Goal: Task Accomplishment & Management: Manage account settings

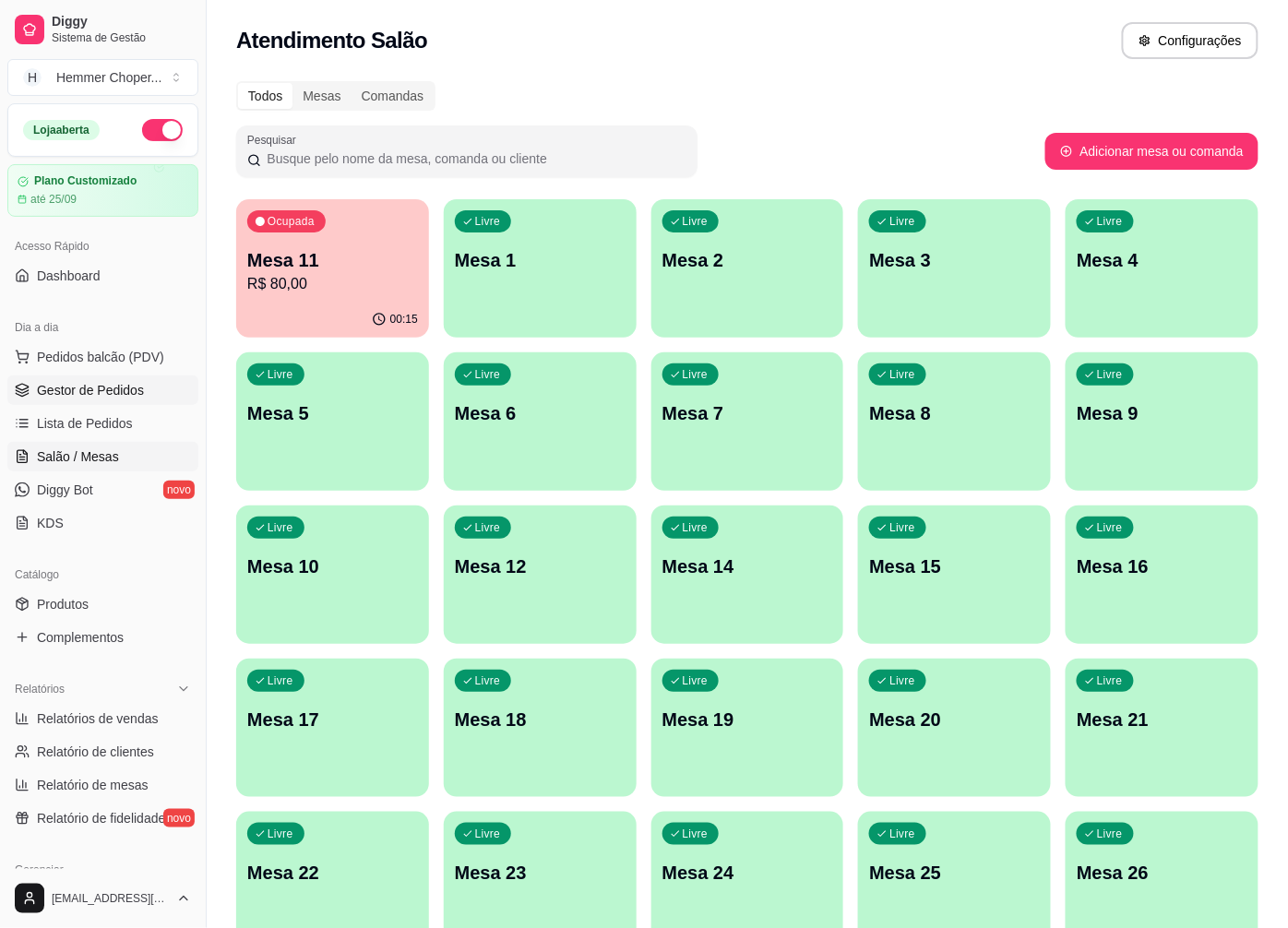
click at [117, 390] on span "Gestor de Pedidos" at bounding box center [91, 390] width 107 height 18
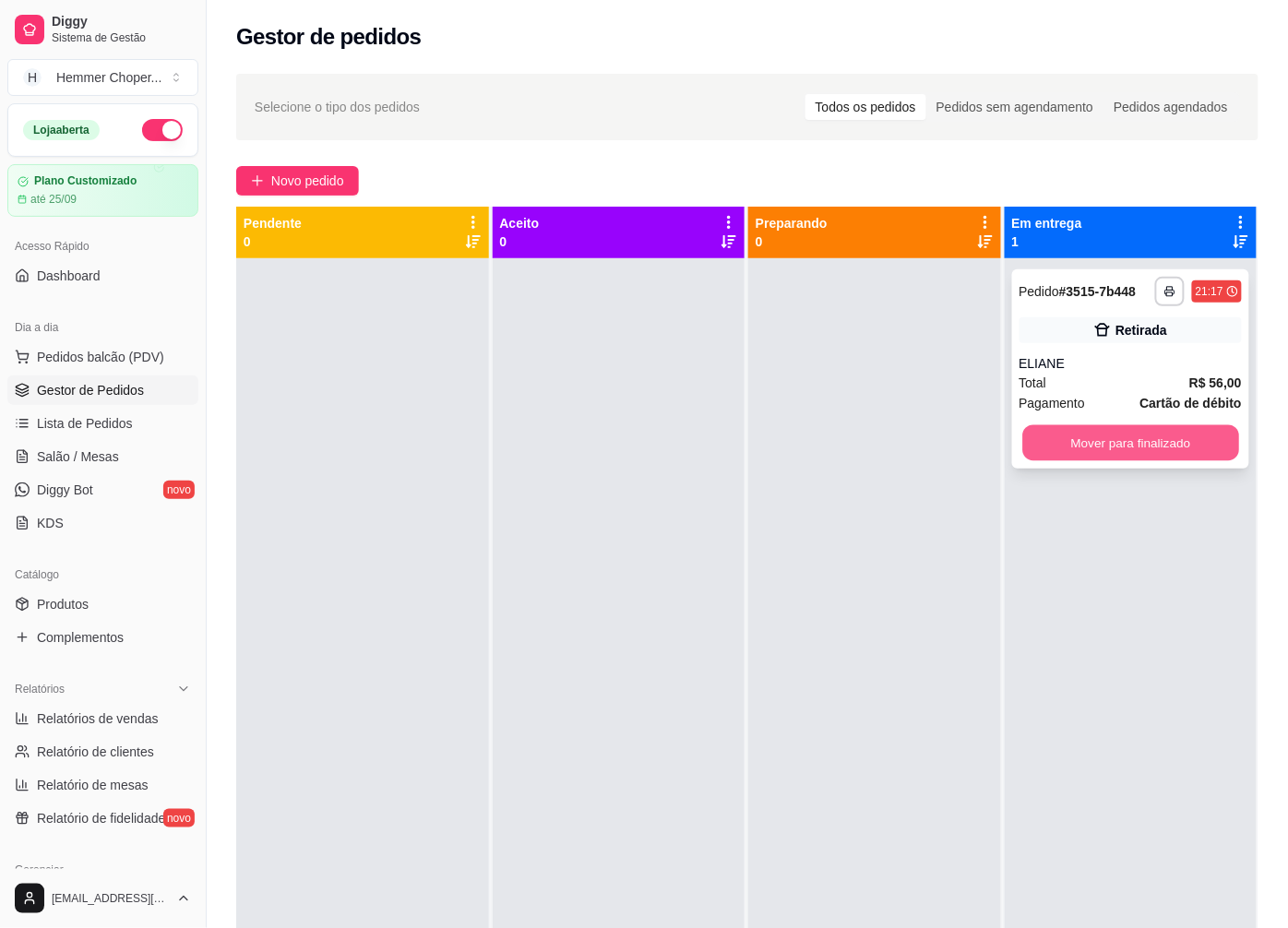
click at [1108, 433] on button "Mover para finalizado" at bounding box center [1130, 444] width 216 height 36
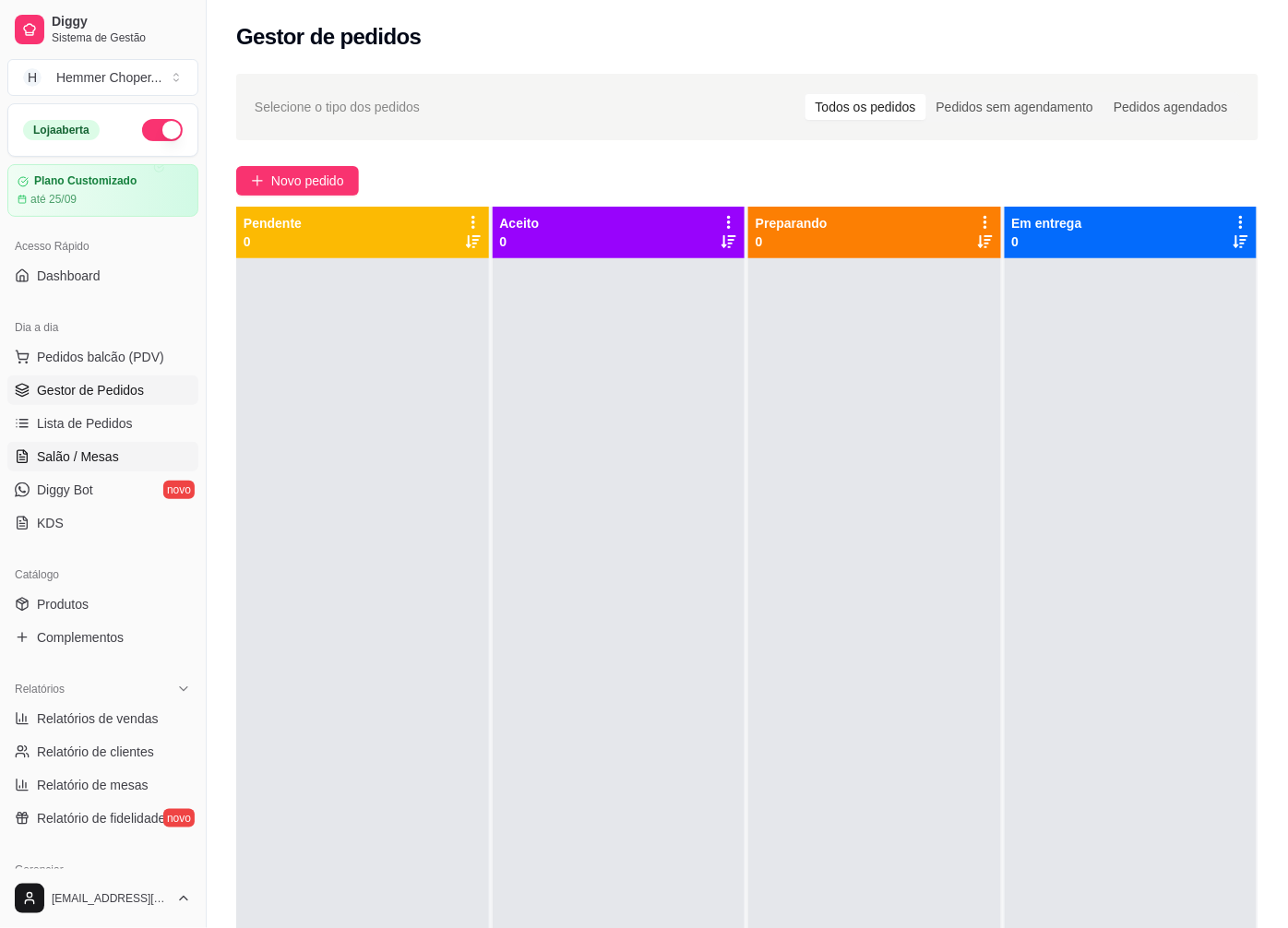
click at [43, 456] on span "Salão / Mesas" at bounding box center [78, 456] width 82 height 18
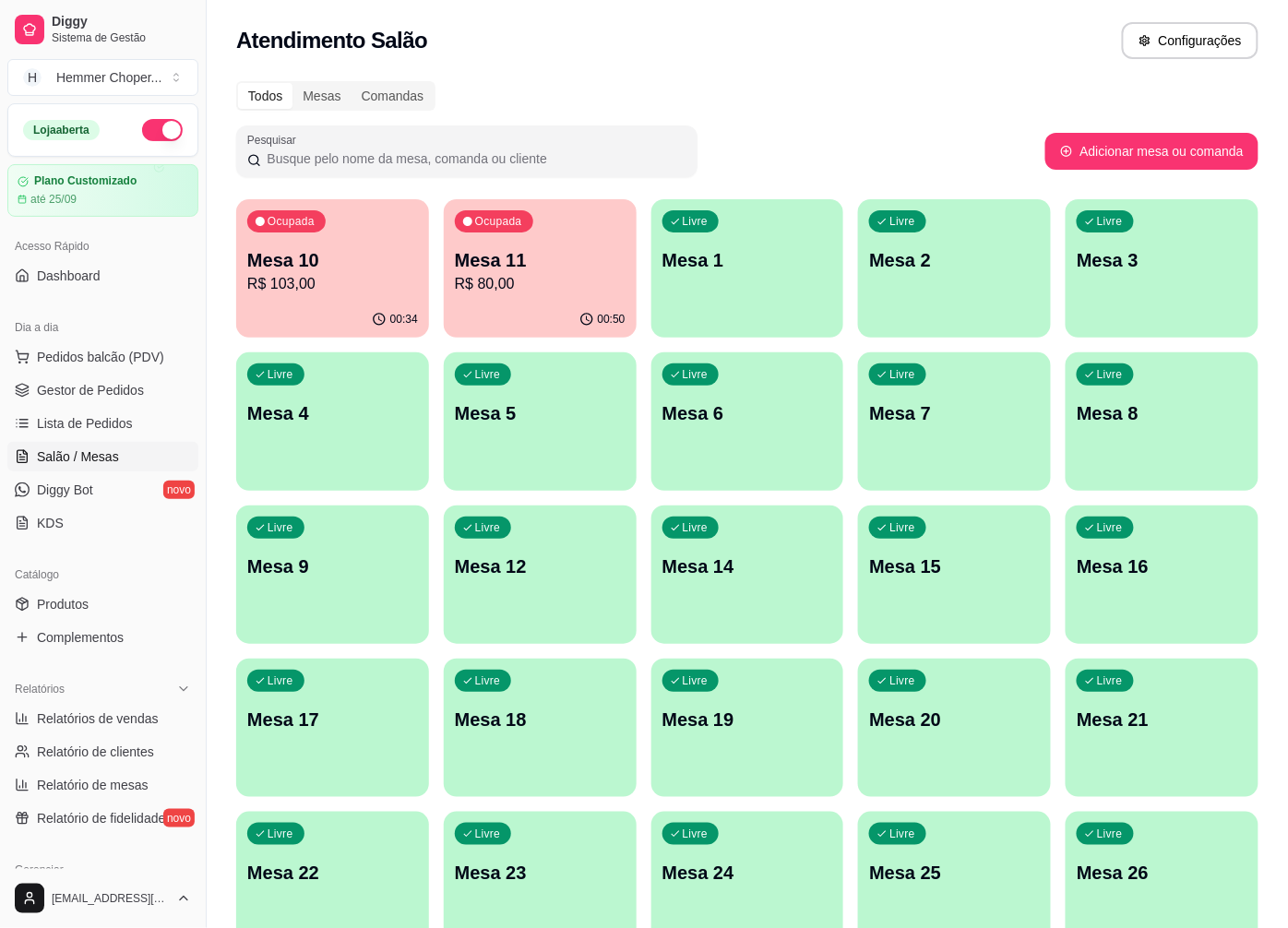
click at [343, 283] on p "R$ 103,00" at bounding box center [332, 284] width 171 height 22
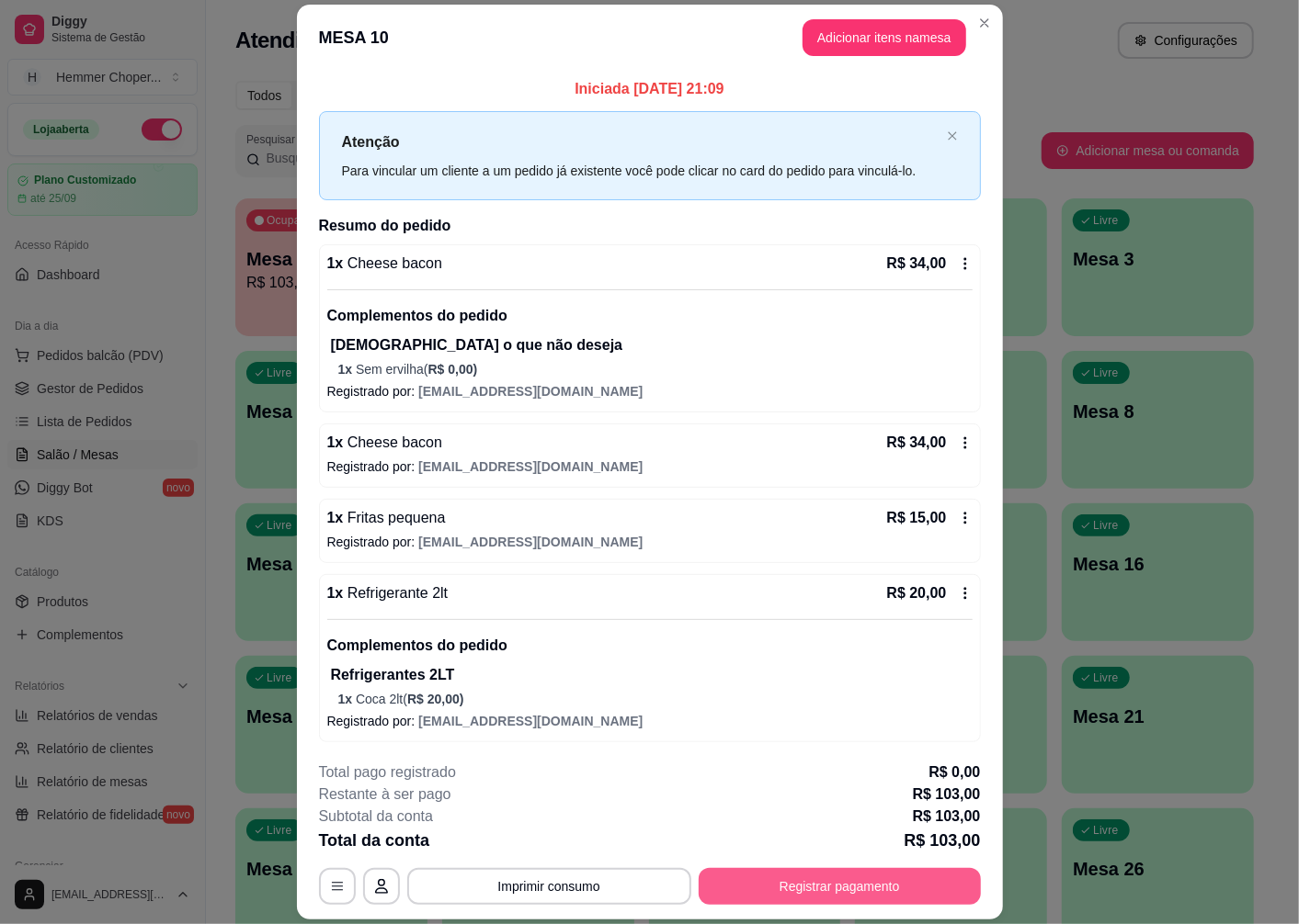
click at [769, 887] on button "Registrar pagamento" at bounding box center [840, 886] width 282 height 37
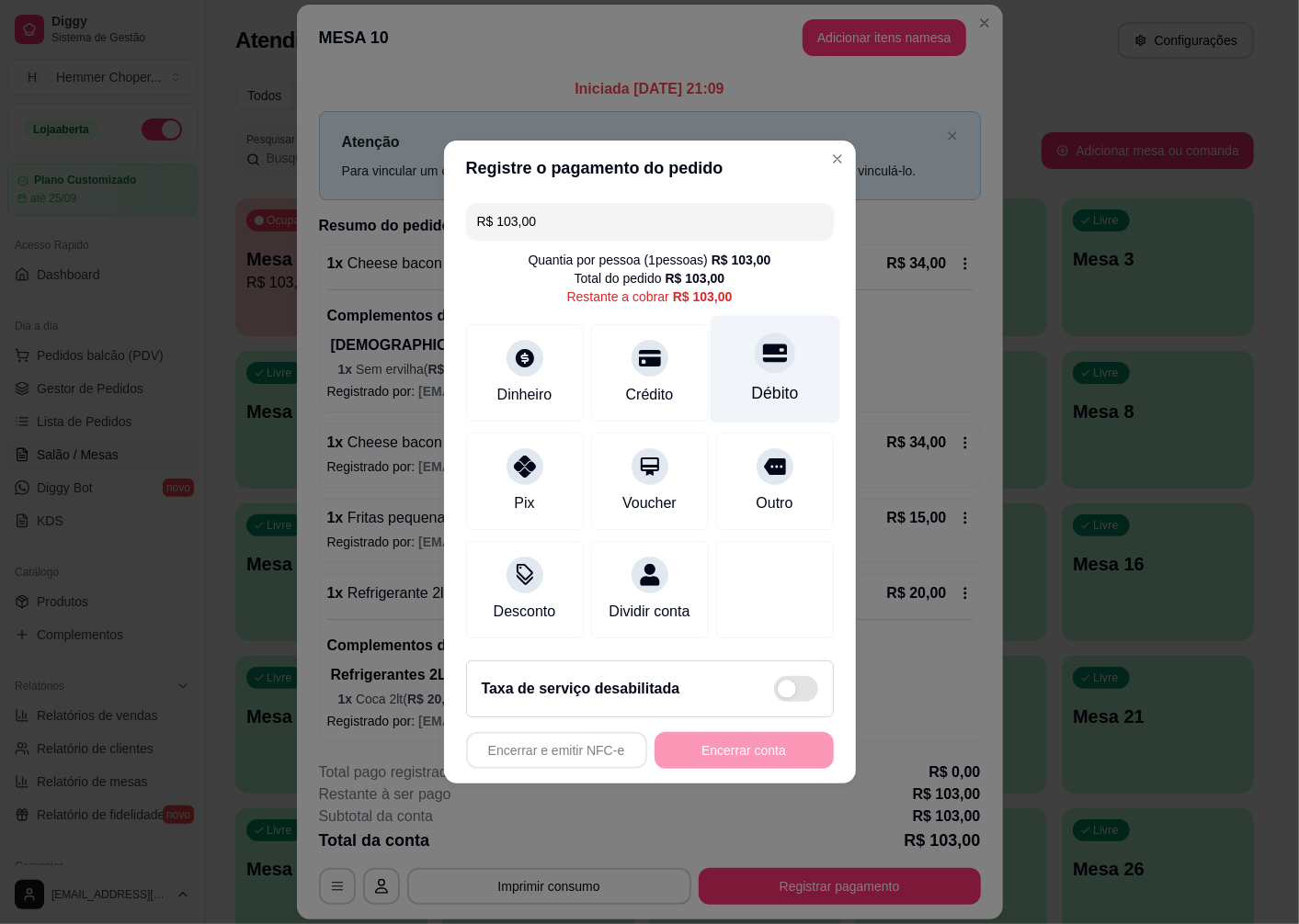
click at [754, 356] on div at bounding box center [774, 353] width 41 height 41
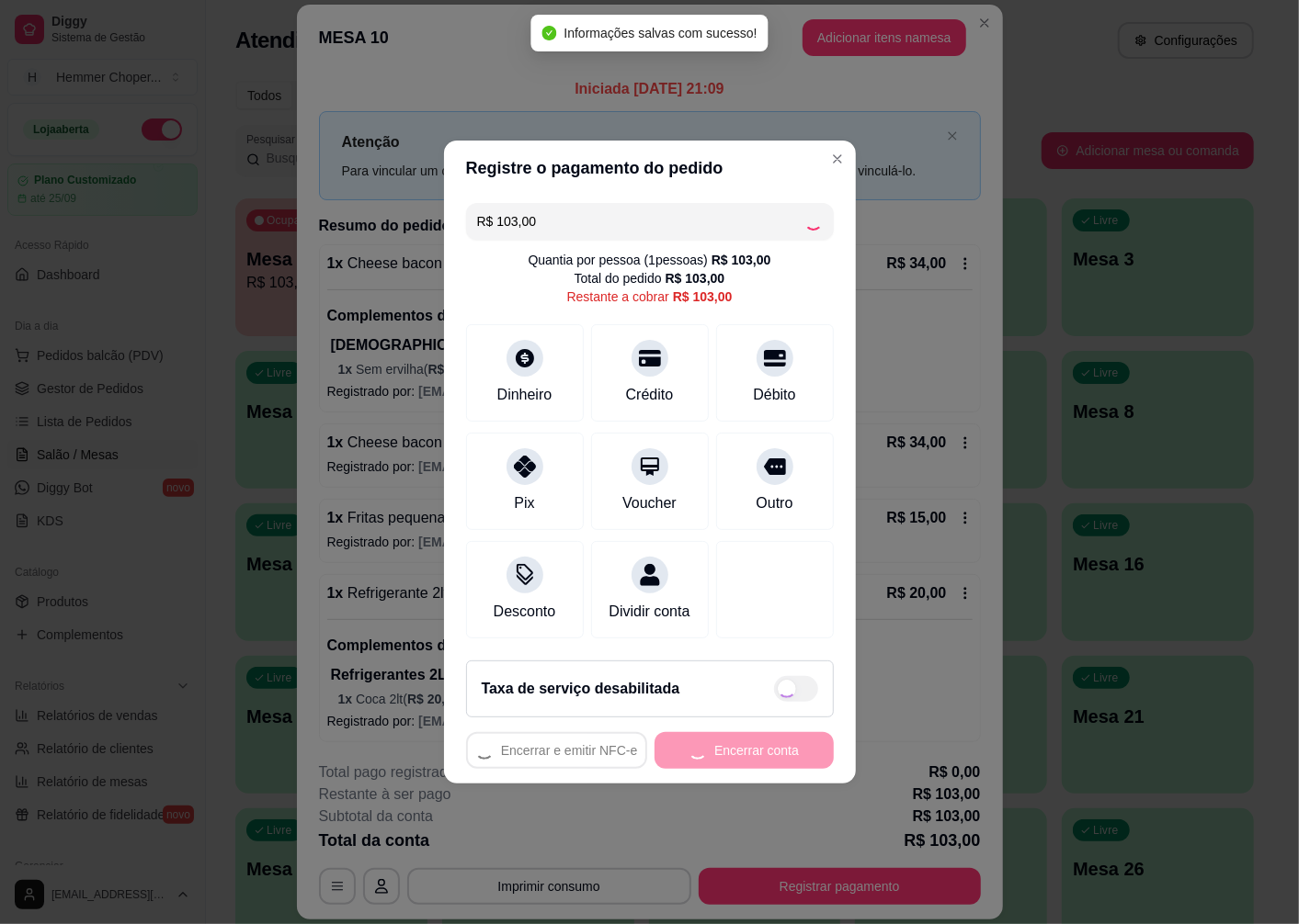
type input "R$ 0,00"
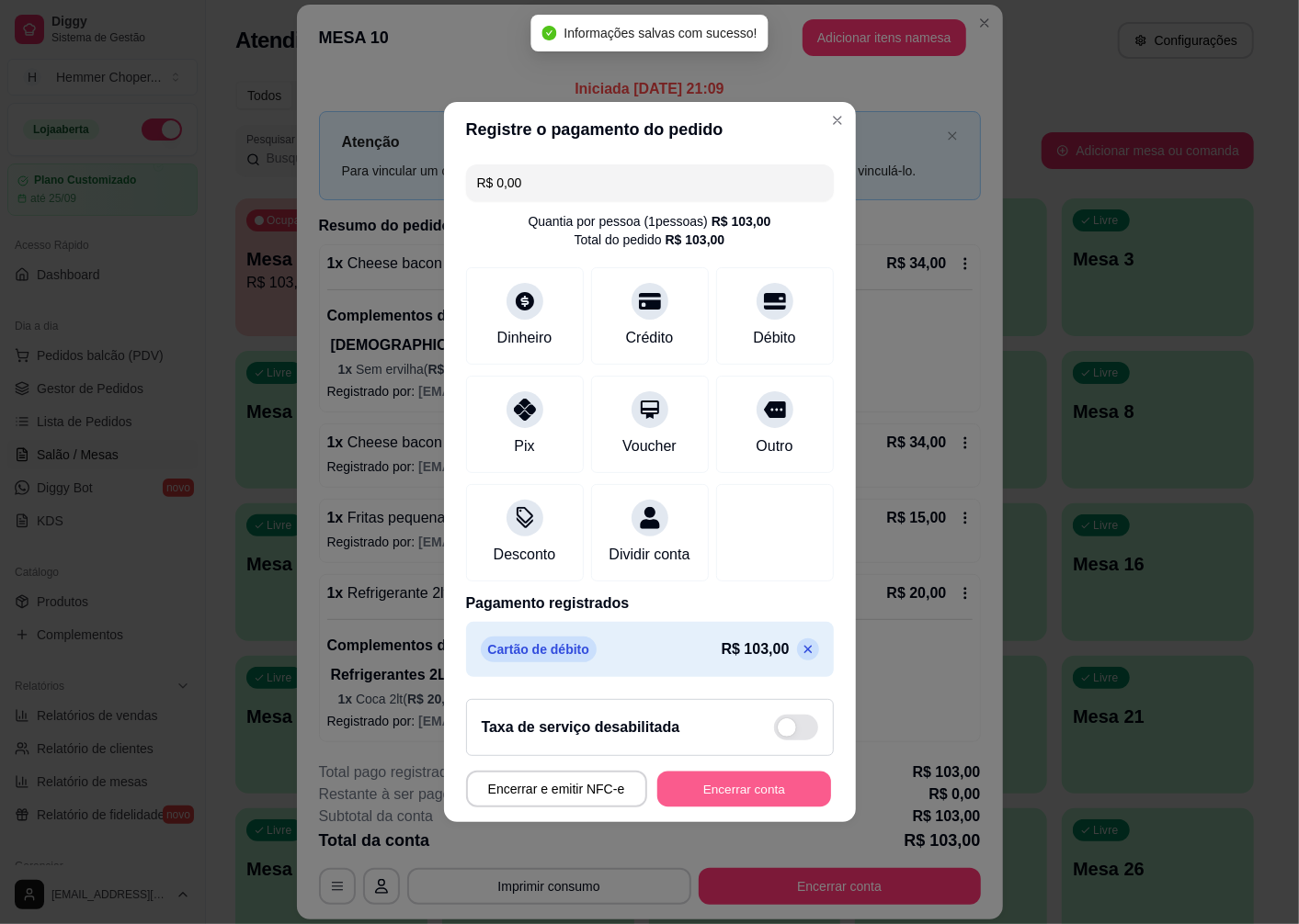
click at [696, 803] on button "Encerrar conta" at bounding box center [744, 790] width 174 height 36
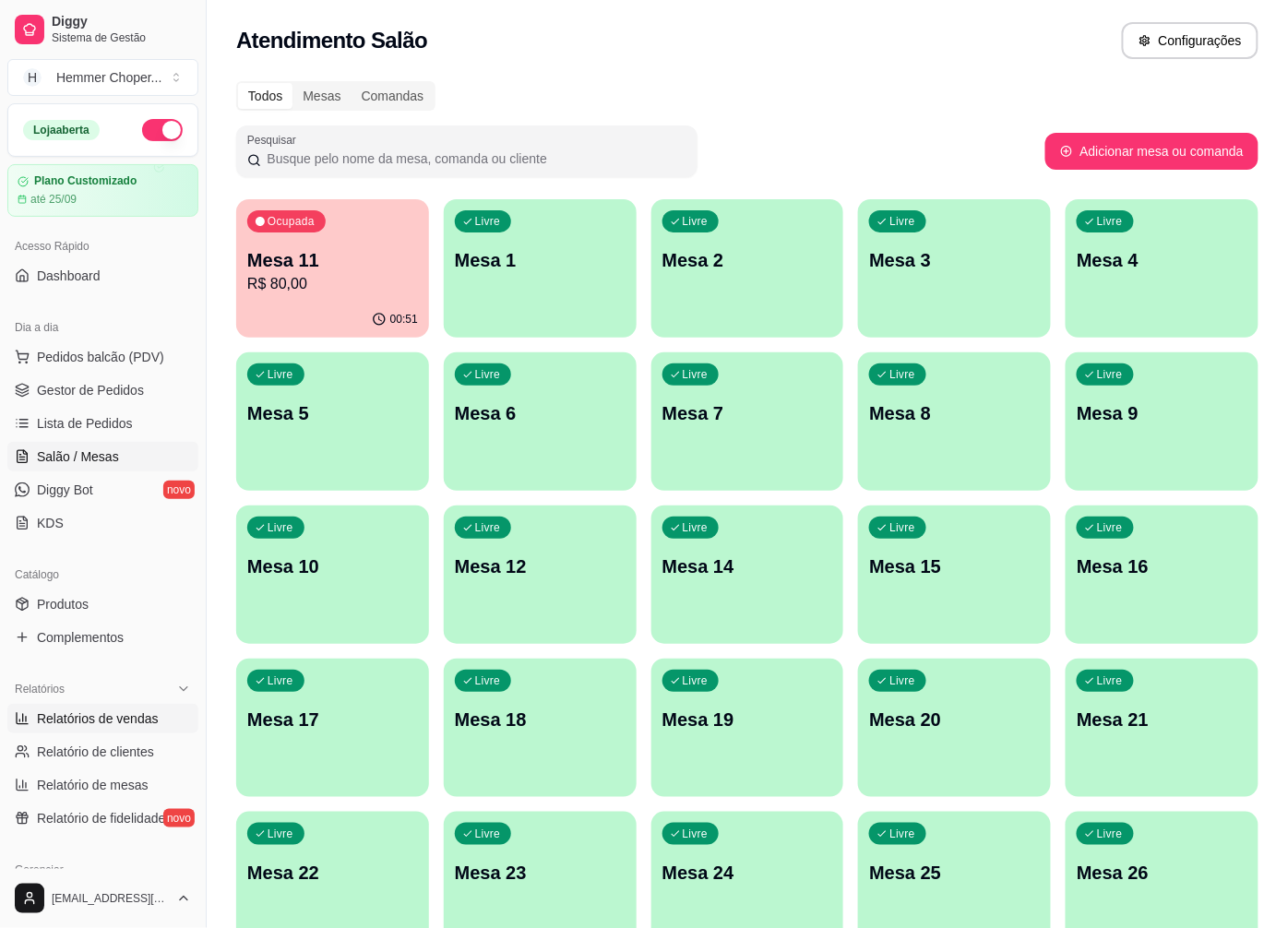
click at [109, 715] on span "Relatórios de vendas" at bounding box center [98, 718] width 122 height 18
select select "ALL"
select select "0"
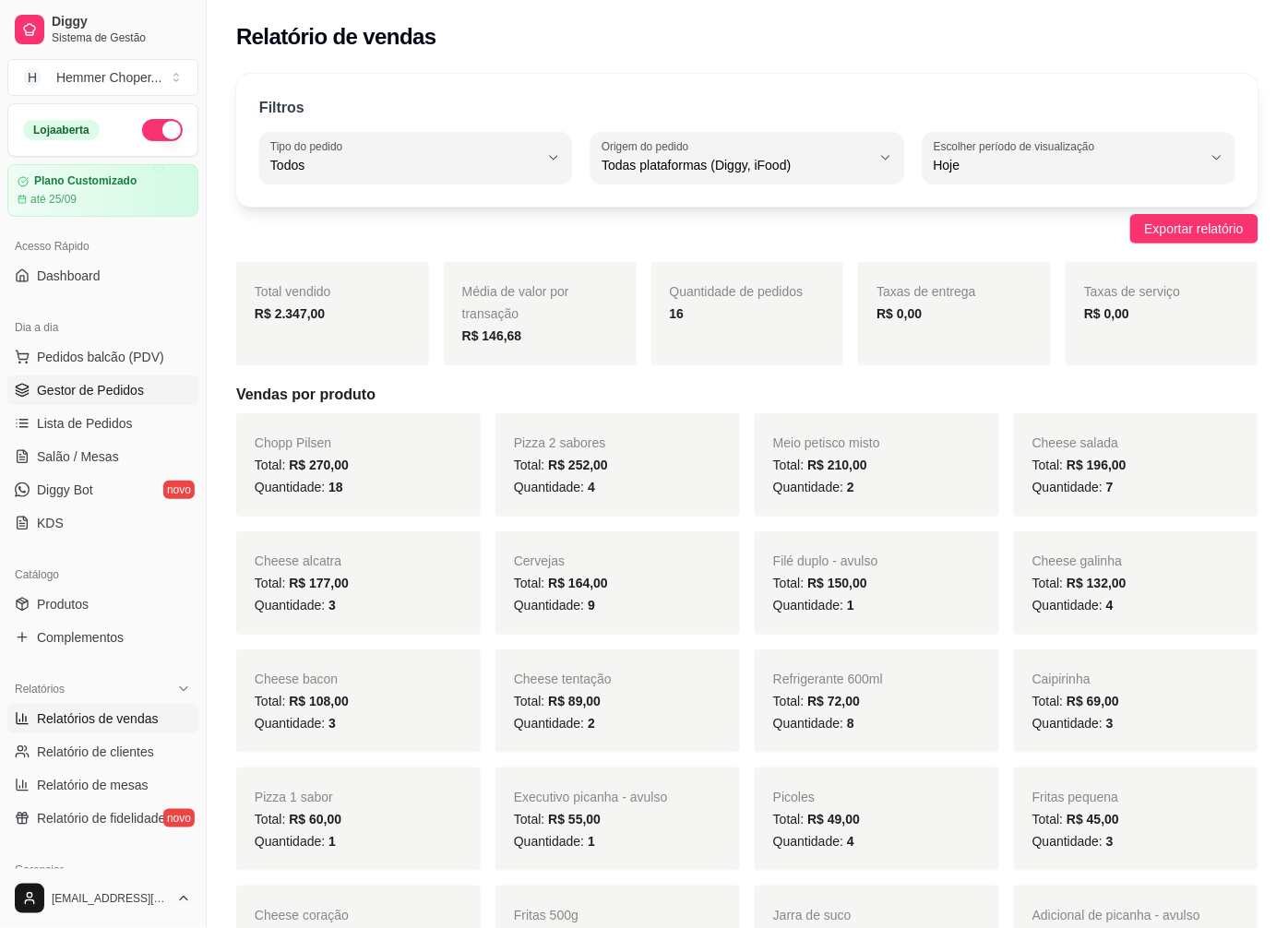
click at [99, 389] on span "Gestor de Pedidos" at bounding box center [91, 390] width 107 height 18
